Goal: Task Accomplishment & Management: Use online tool/utility

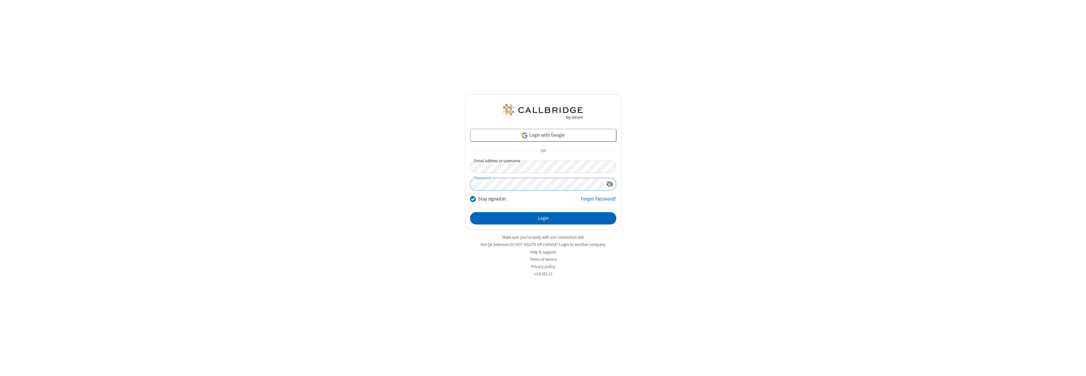
click at [543, 218] on button "Login" at bounding box center [543, 218] width 146 height 13
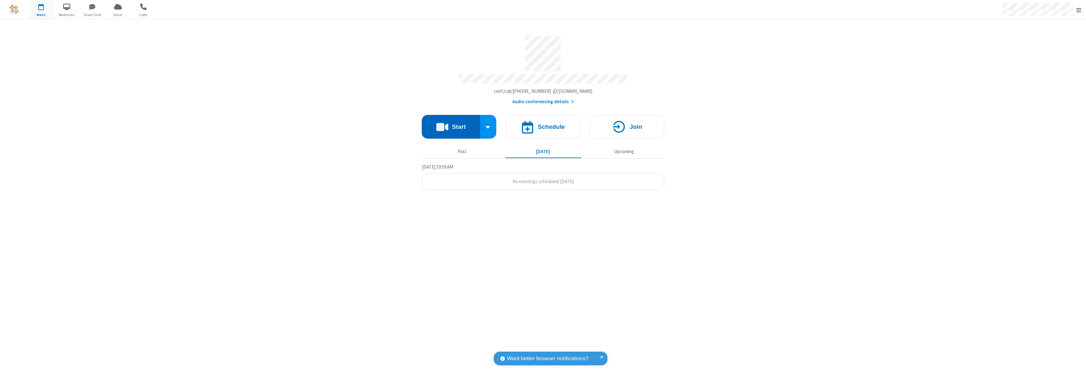
click at [451, 124] on button "Start" at bounding box center [451, 127] width 58 height 24
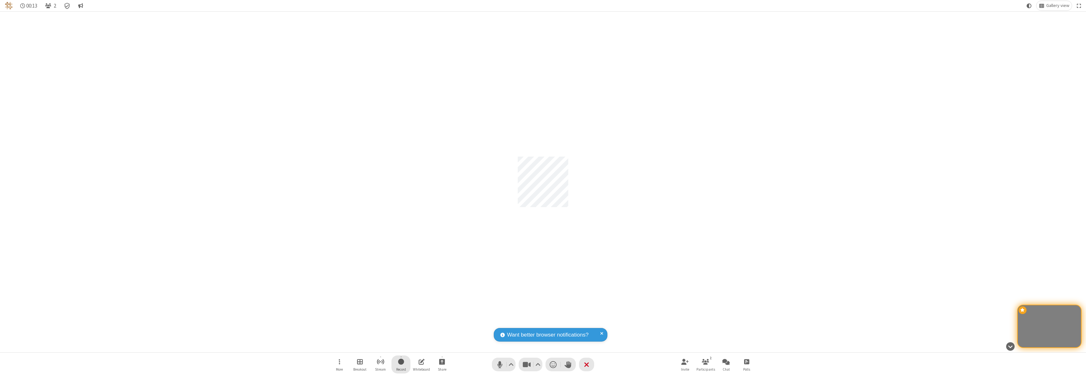
click at [401, 364] on span "Start recording" at bounding box center [401, 362] width 6 height 8
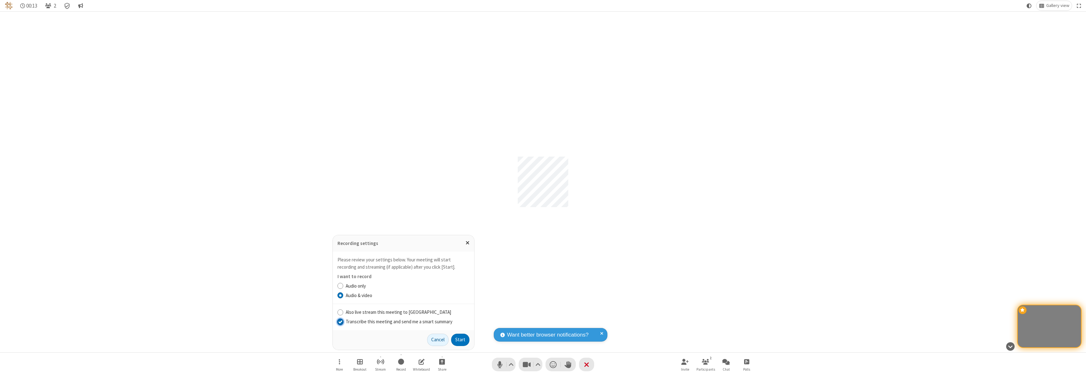
click at [340, 321] on input "Transcribe this meeting and send me a smart summary" at bounding box center [340, 321] width 6 height 7
click at [407, 295] on label "Audio & video" at bounding box center [408, 295] width 124 height 7
click at [343, 295] on input "Audio & video" at bounding box center [340, 295] width 6 height 7
click at [460, 340] on button "Start" at bounding box center [460, 340] width 18 height 13
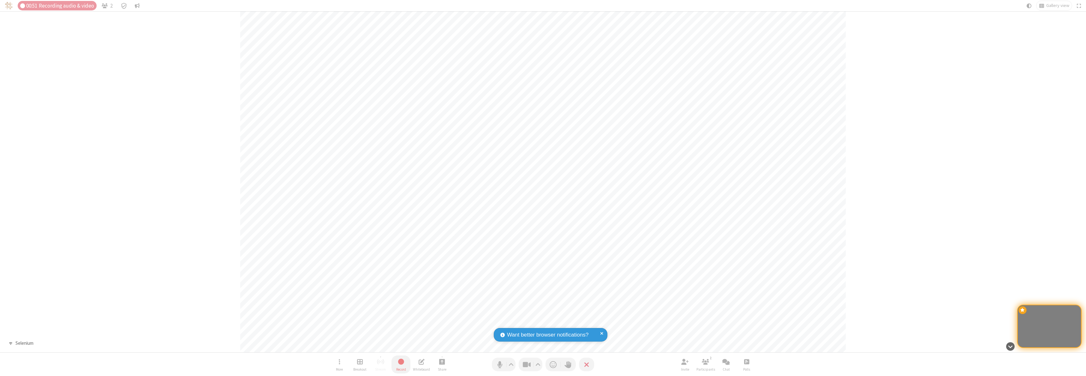
click at [401, 364] on span "Stop recording" at bounding box center [400, 362] width 7 height 8
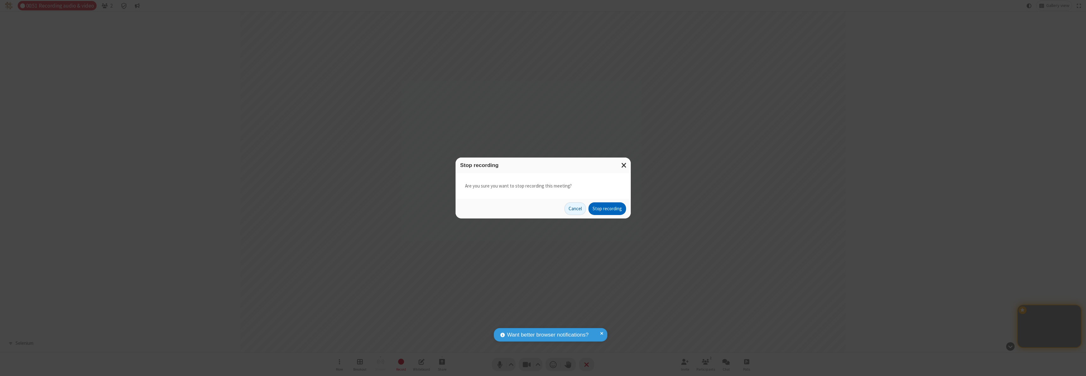
click at [607, 209] on button "Stop recording" at bounding box center [607, 208] width 38 height 13
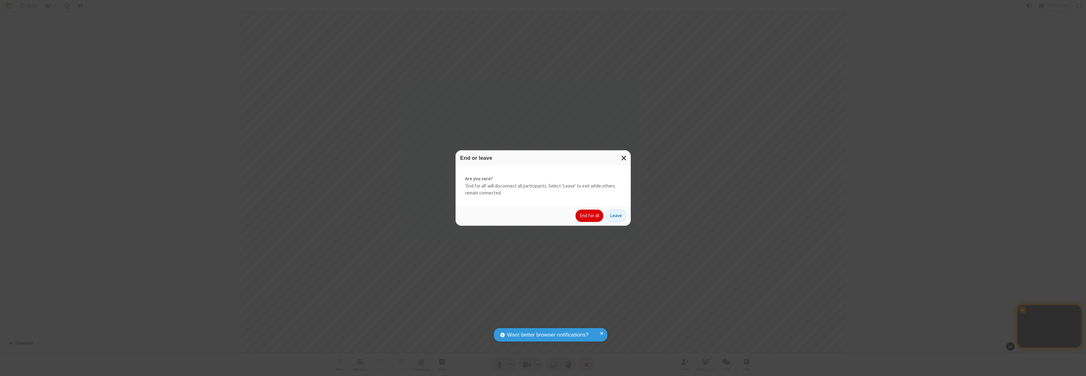
click at [589, 216] on button "End for all" at bounding box center [589, 216] width 28 height 13
